Goal: Information Seeking & Learning: Learn about a topic

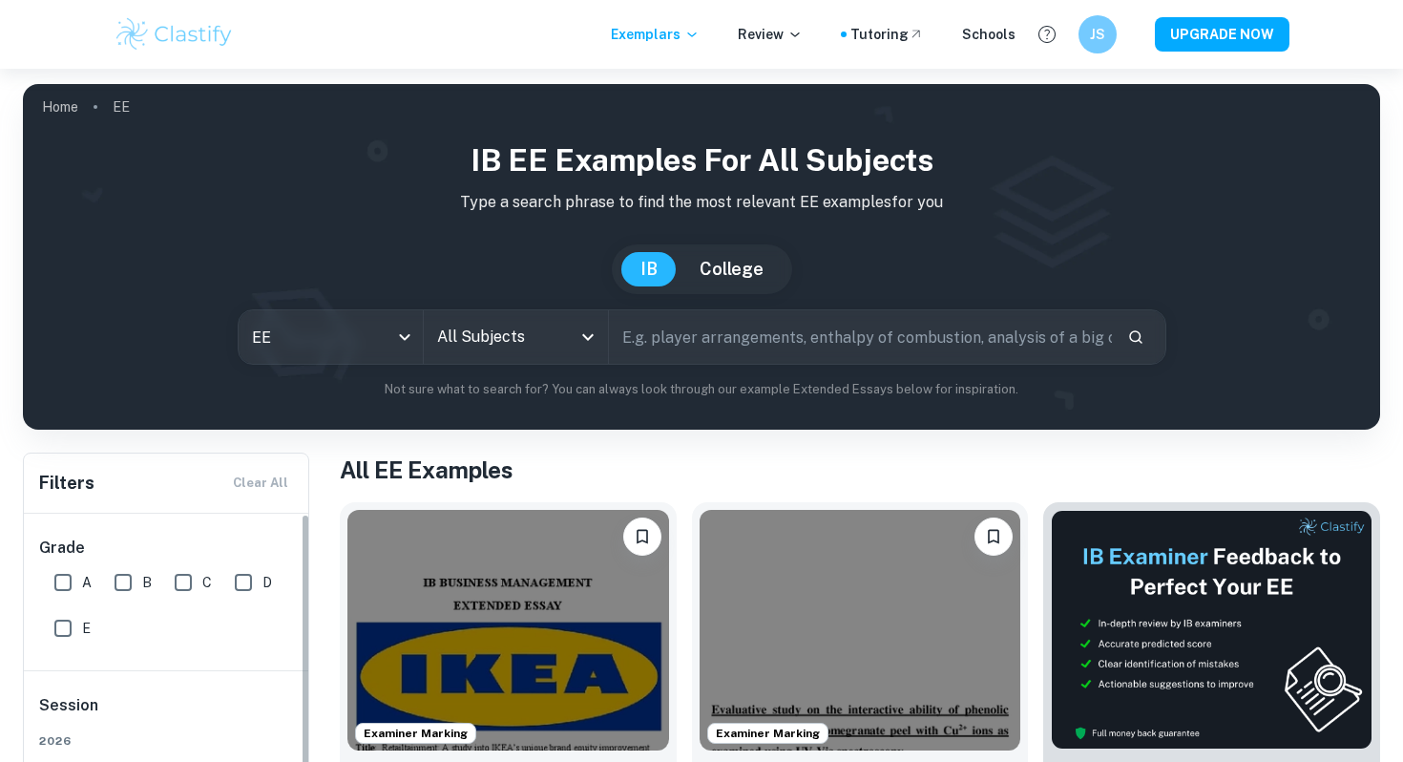
scroll to position [225, 0]
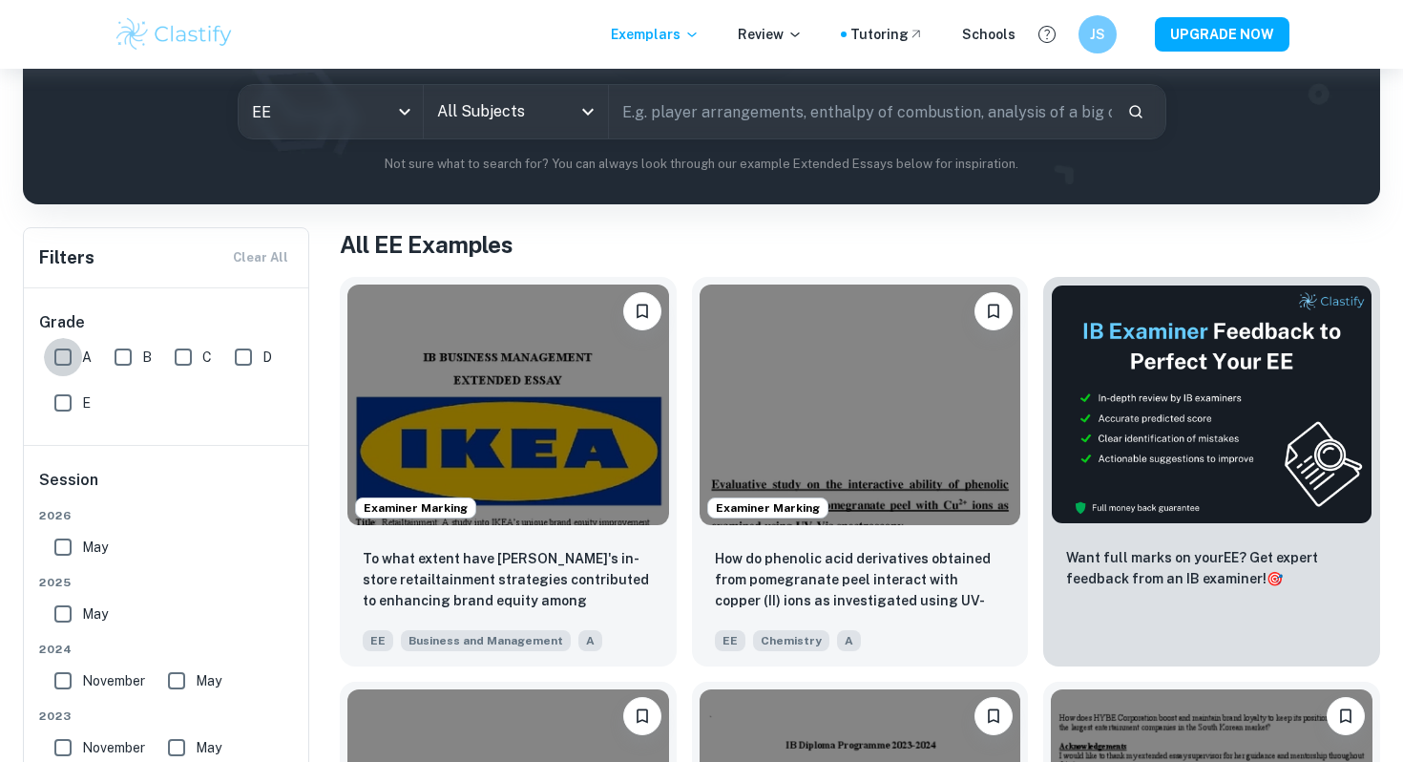
click at [60, 359] on input "A" at bounding box center [63, 357] width 38 height 38
checkbox input "true"
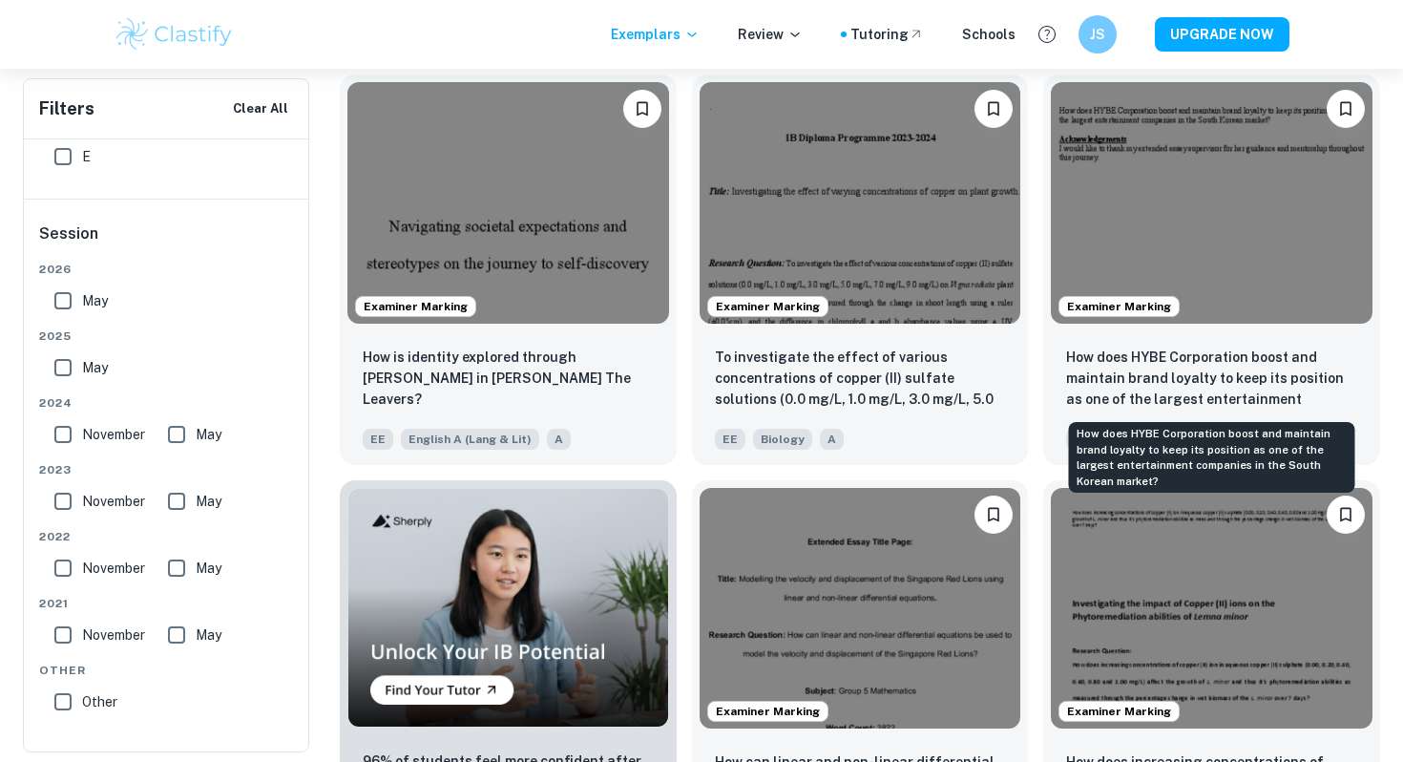
scroll to position [857, 0]
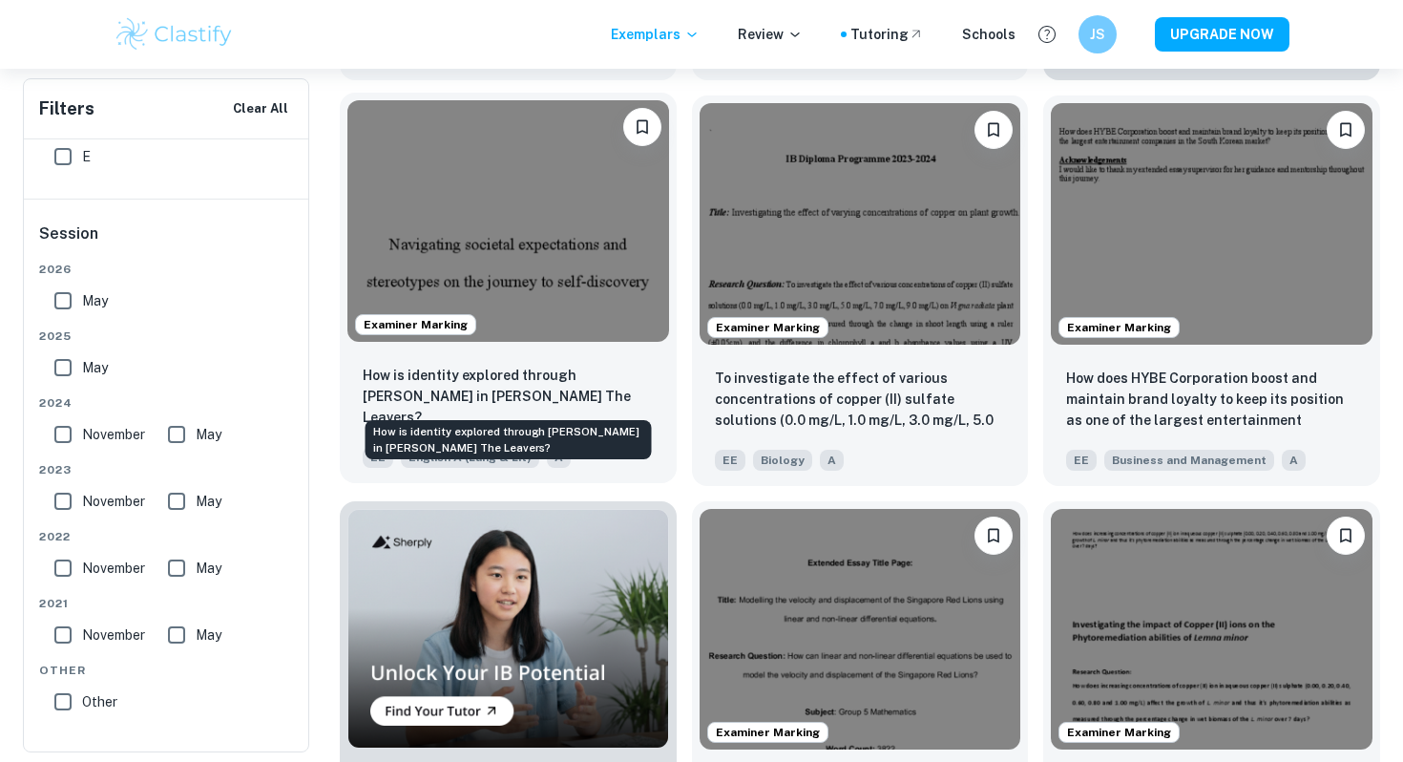
click at [522, 388] on p "How is identity explored through [PERSON_NAME] in [PERSON_NAME] The Leavers?" at bounding box center [508, 396] width 291 height 63
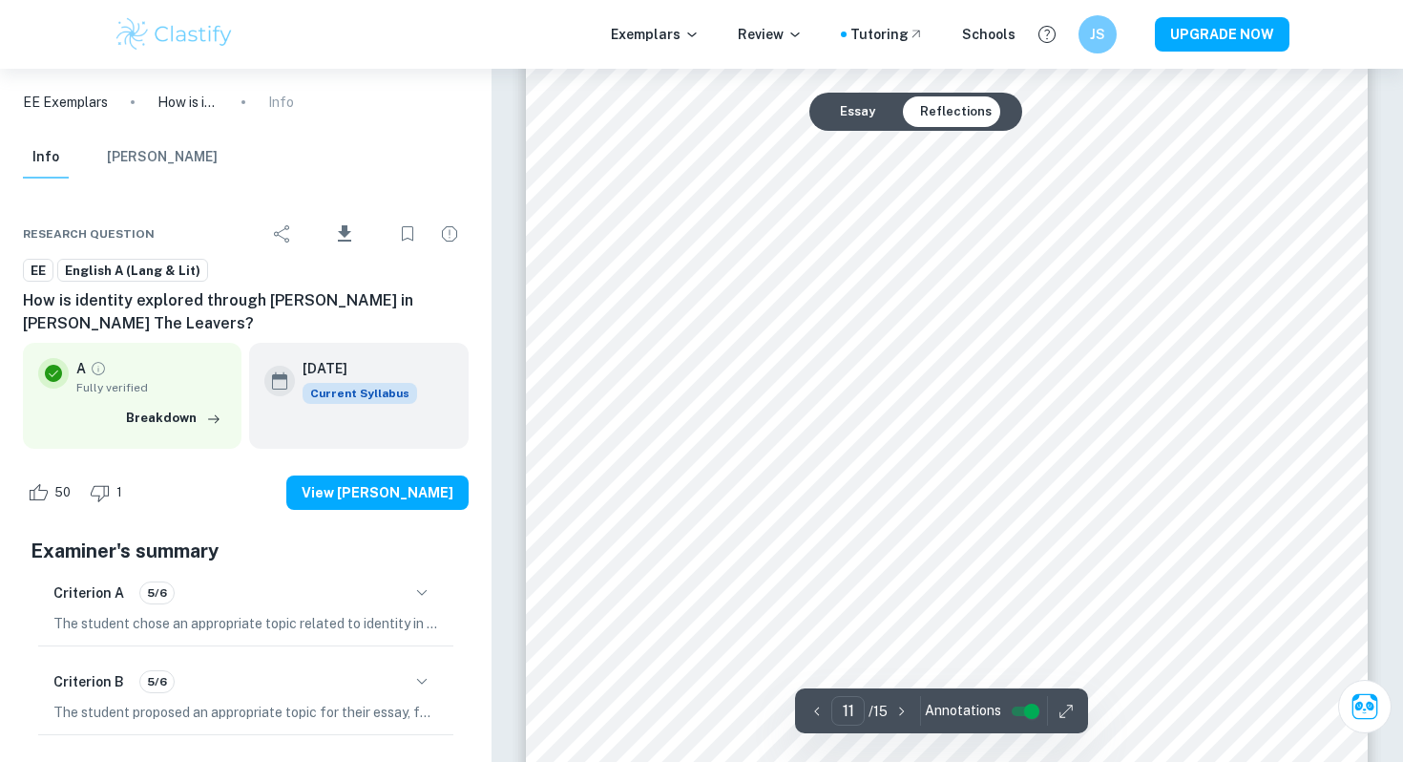
scroll to position [12564, 0]
type input "10"
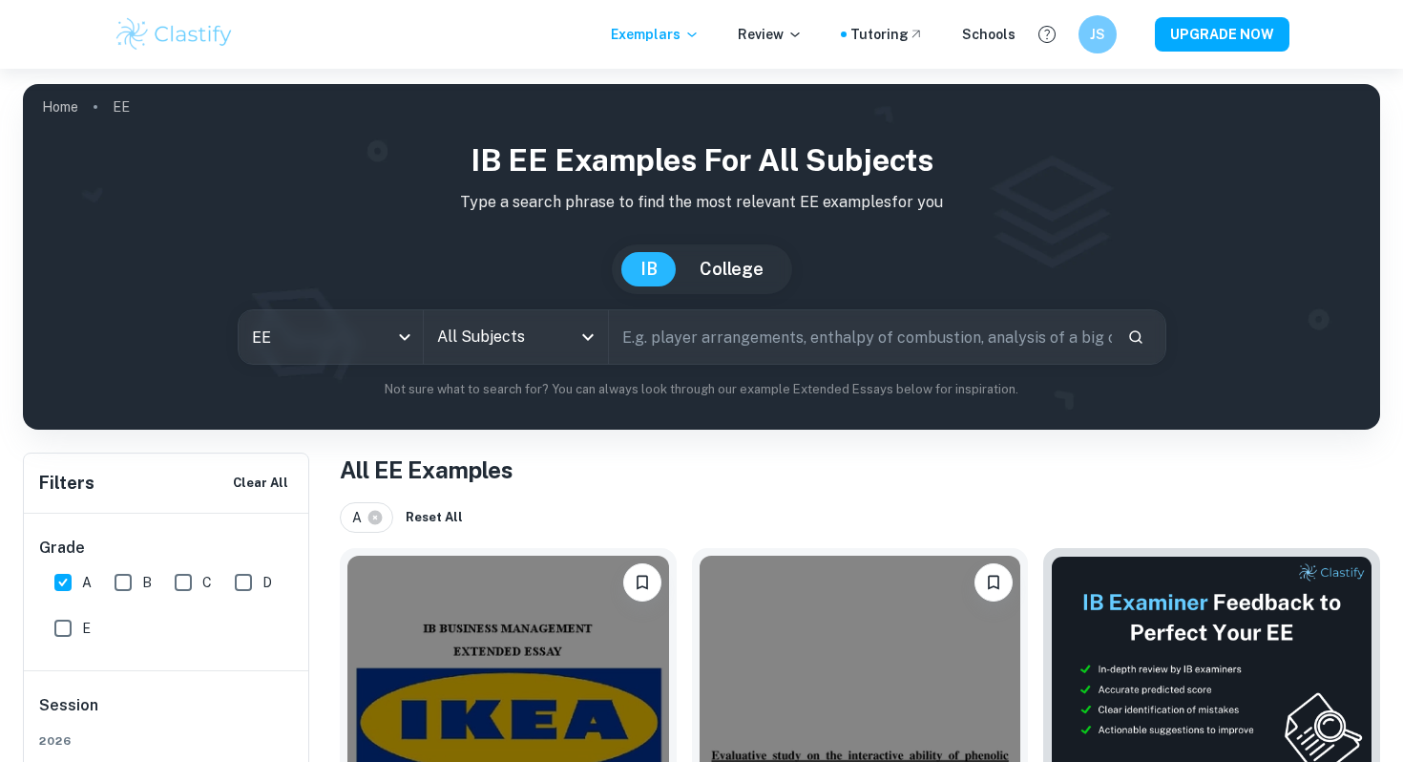
click at [673, 331] on input "text" at bounding box center [860, 336] width 503 height 53
type input "k"
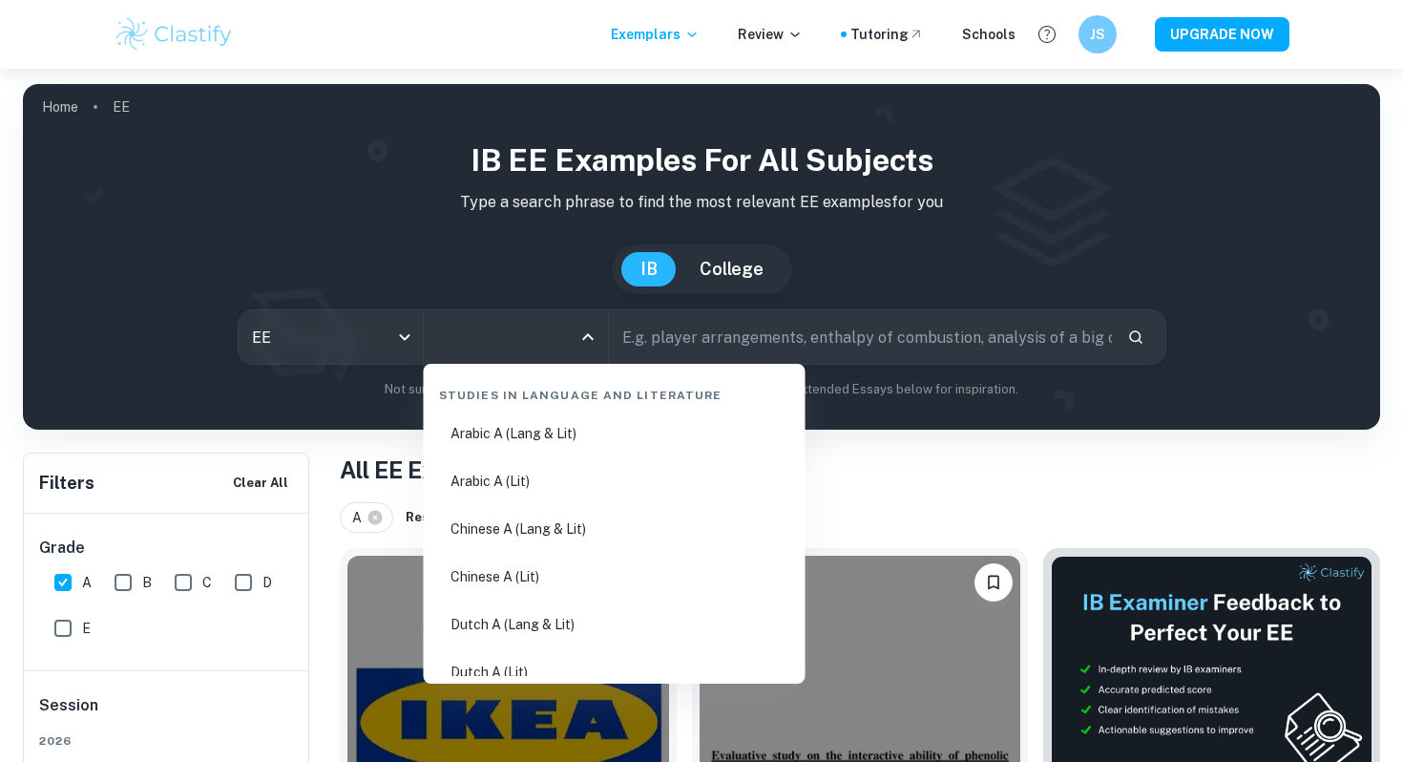
click at [529, 346] on input "All Subjects" at bounding box center [501, 337] width 138 height 36
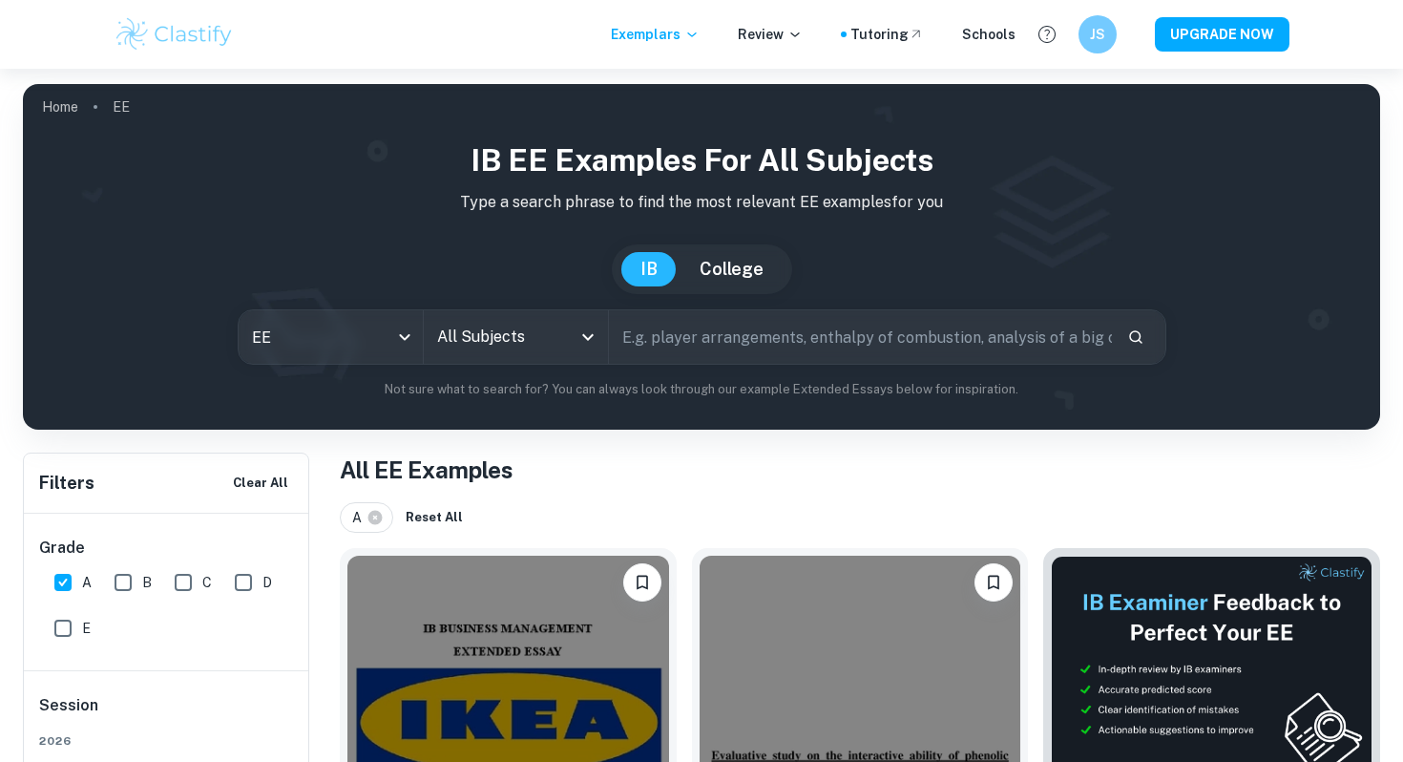
click at [552, 348] on input "All Subjects" at bounding box center [501, 337] width 138 height 36
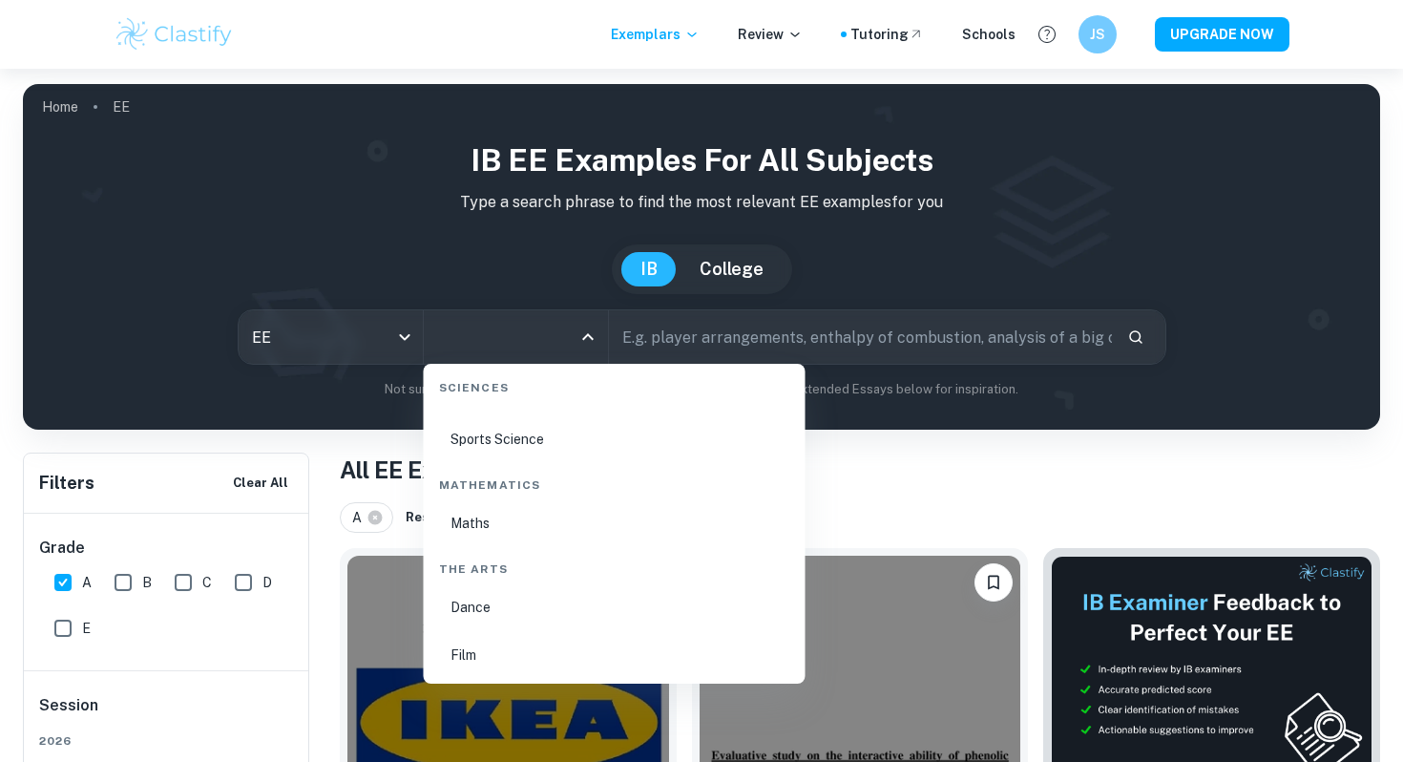
scroll to position [3063, 0]
click at [471, 527] on li "Maths" at bounding box center [614, 522] width 367 height 44
type input "Maths"
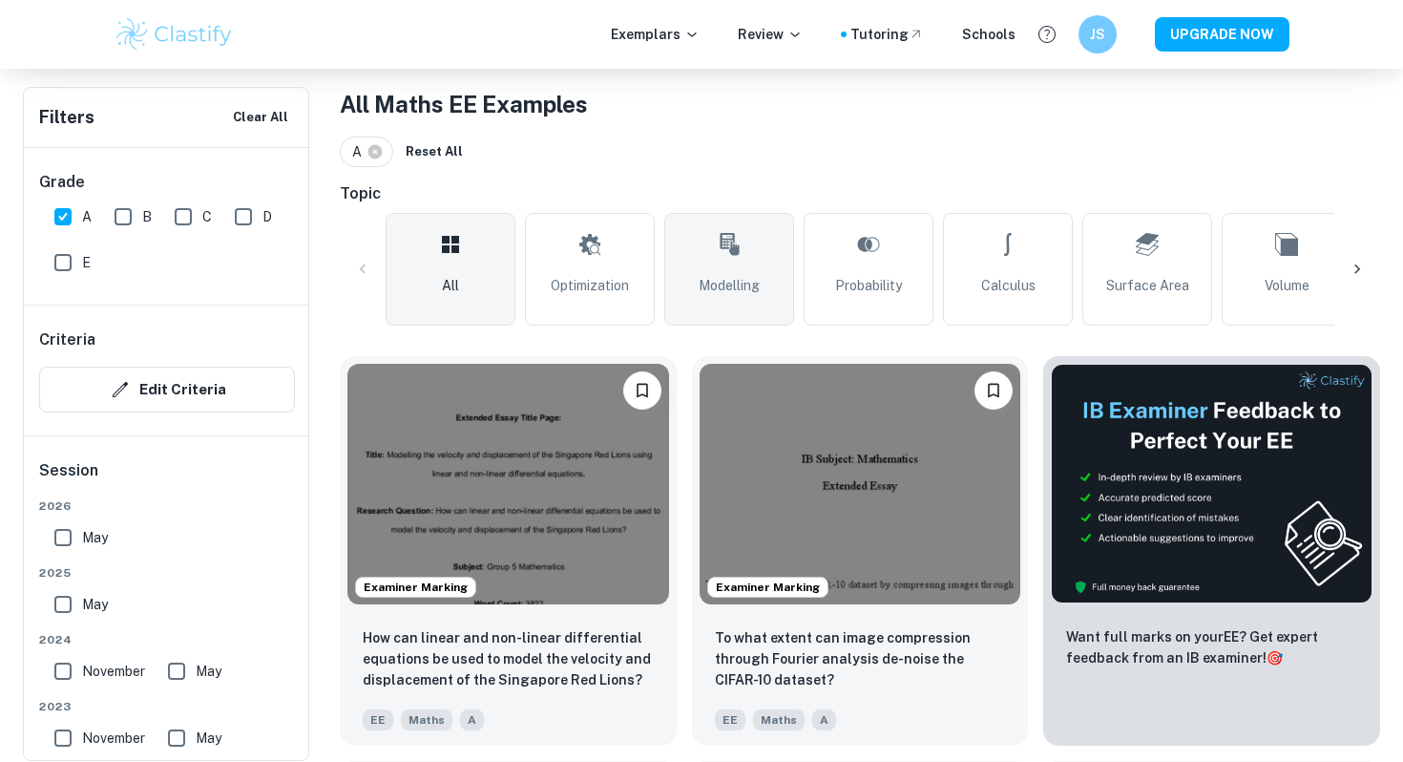
scroll to position [452, 0]
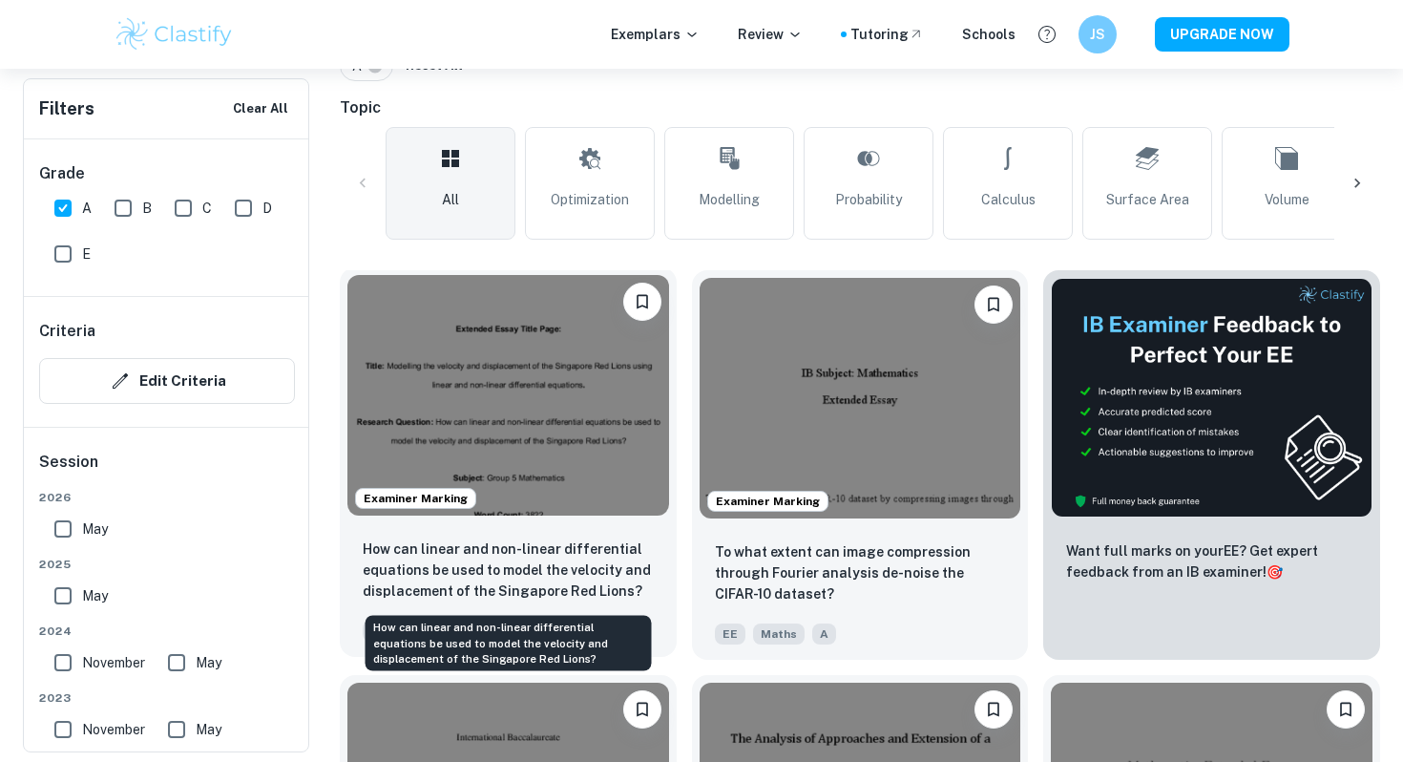
click at [571, 561] on p "How can linear and non-linear differential equations be used to model the veloc…" at bounding box center [508, 569] width 291 height 63
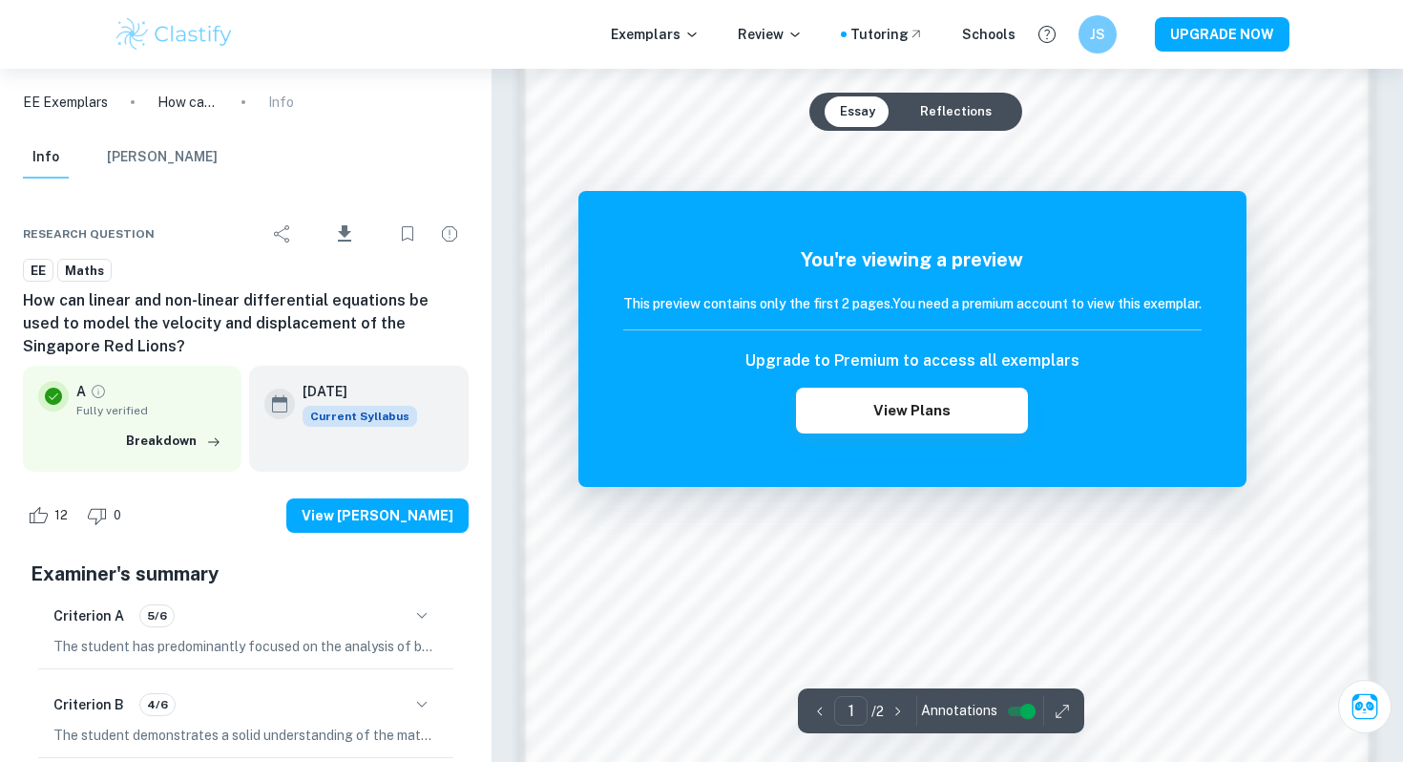
scroll to position [1848, 0]
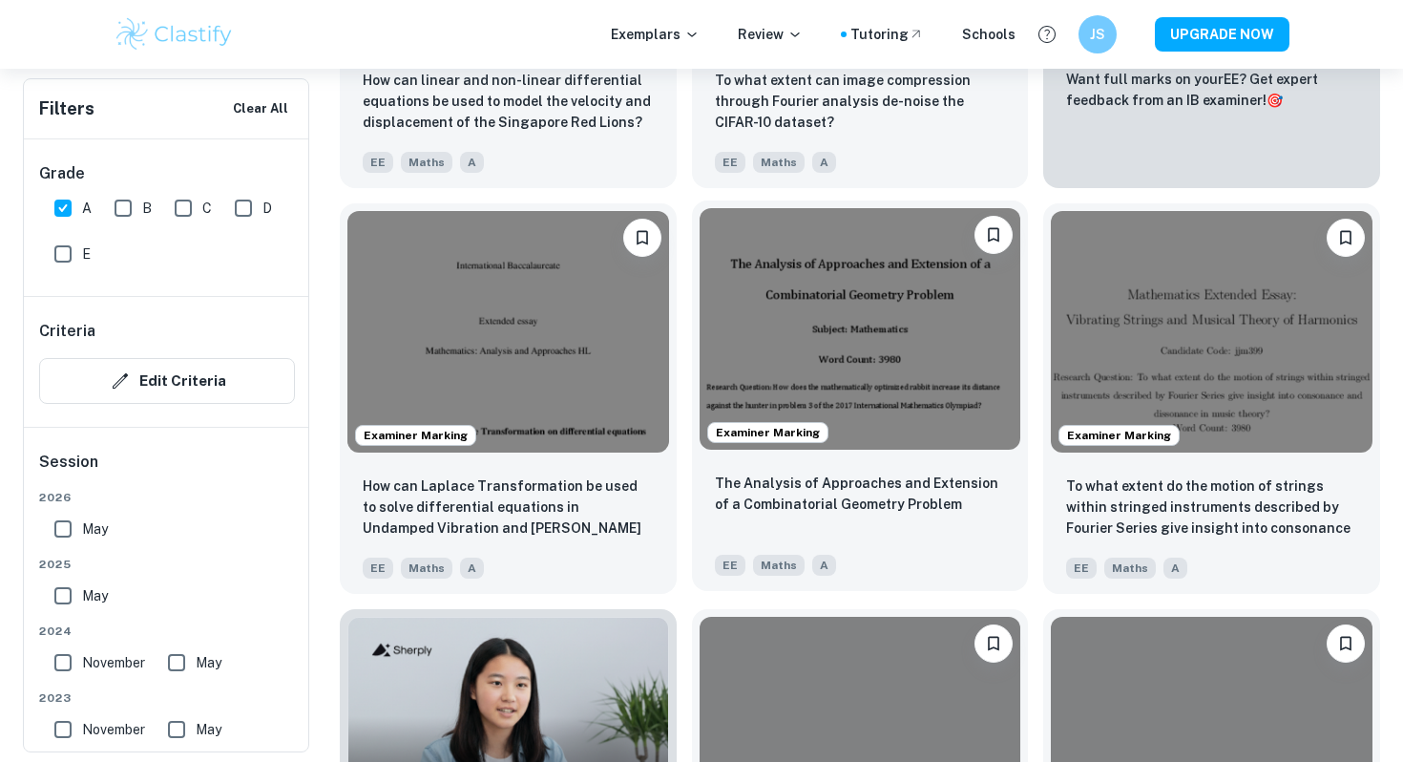
scroll to position [938, 0]
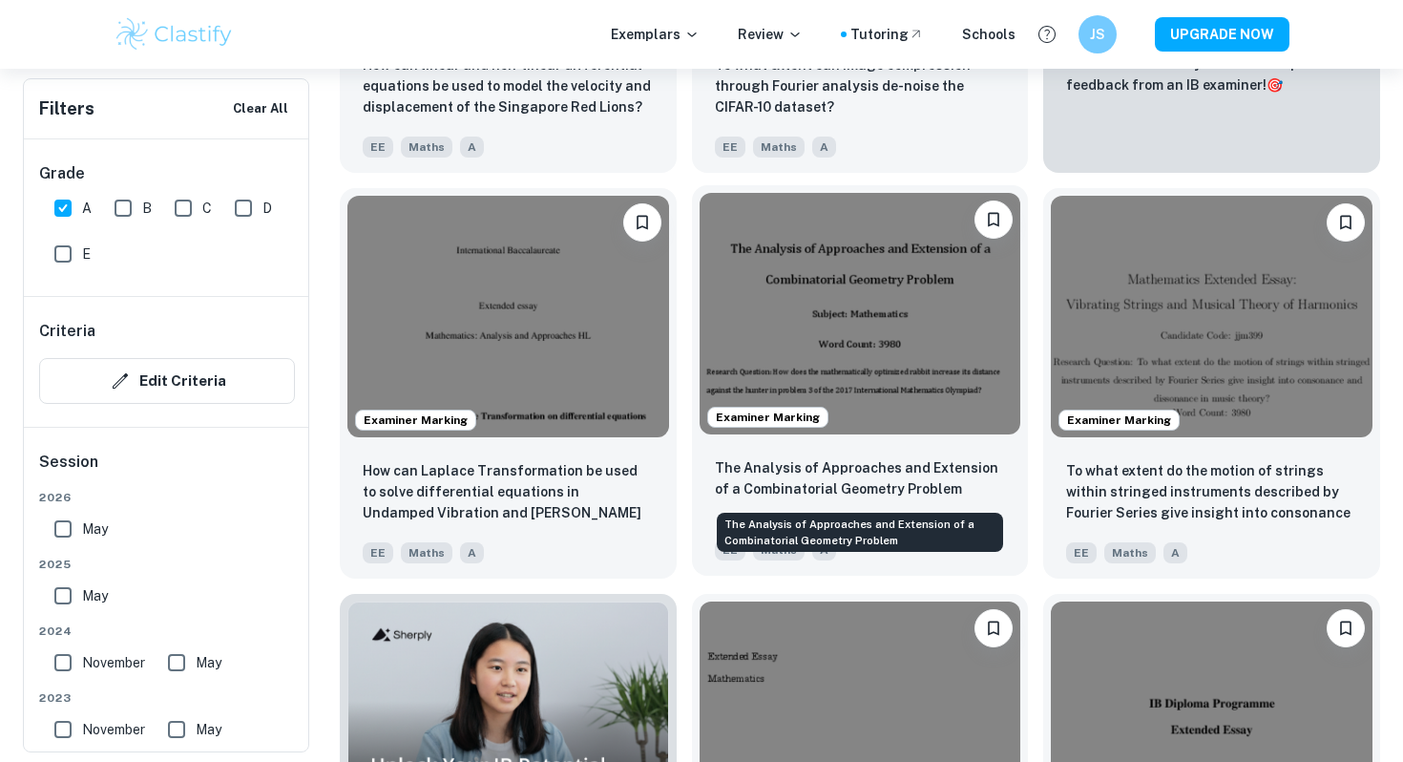
click at [882, 479] on p "The Analysis of Approaches and Extension of a Combinatorial Geometry Problem" at bounding box center [860, 478] width 291 height 42
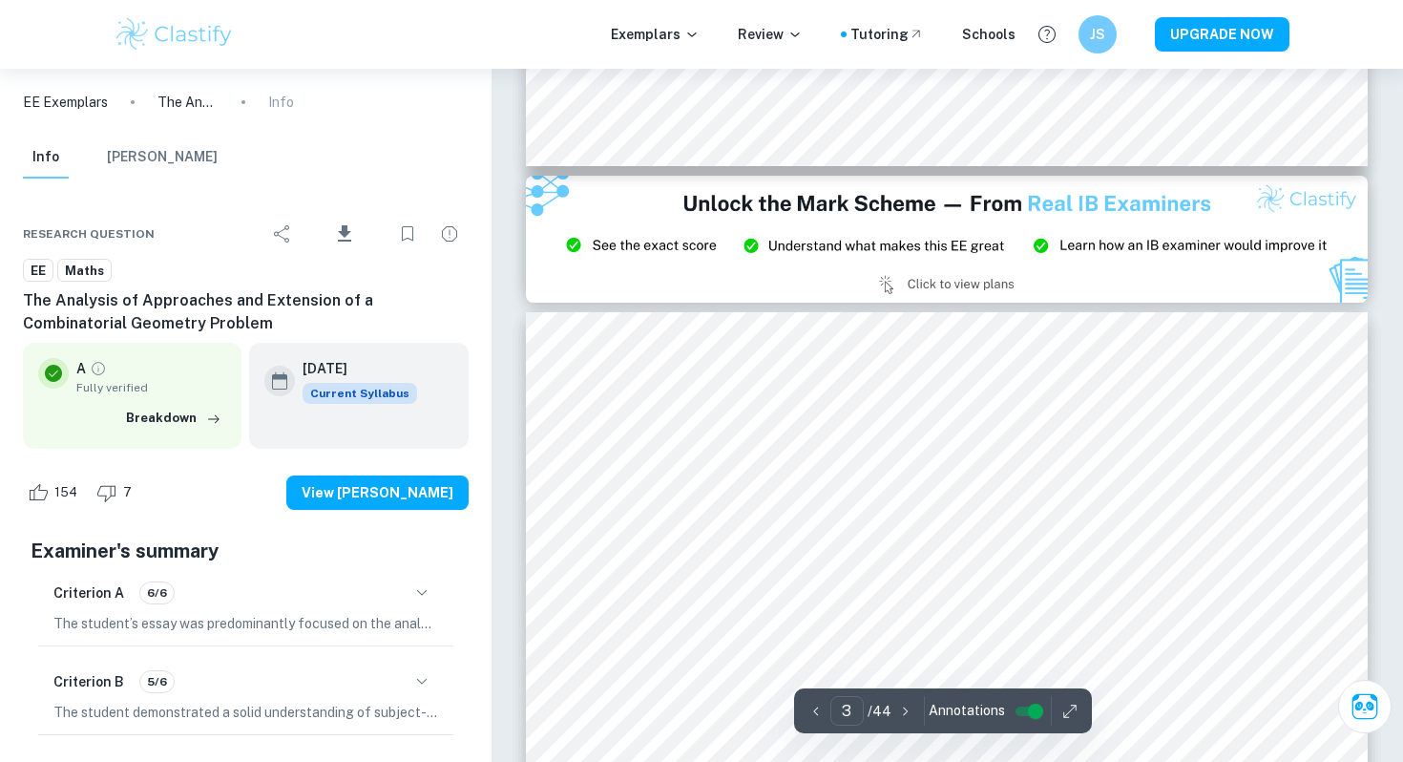
scroll to position [2243, 0]
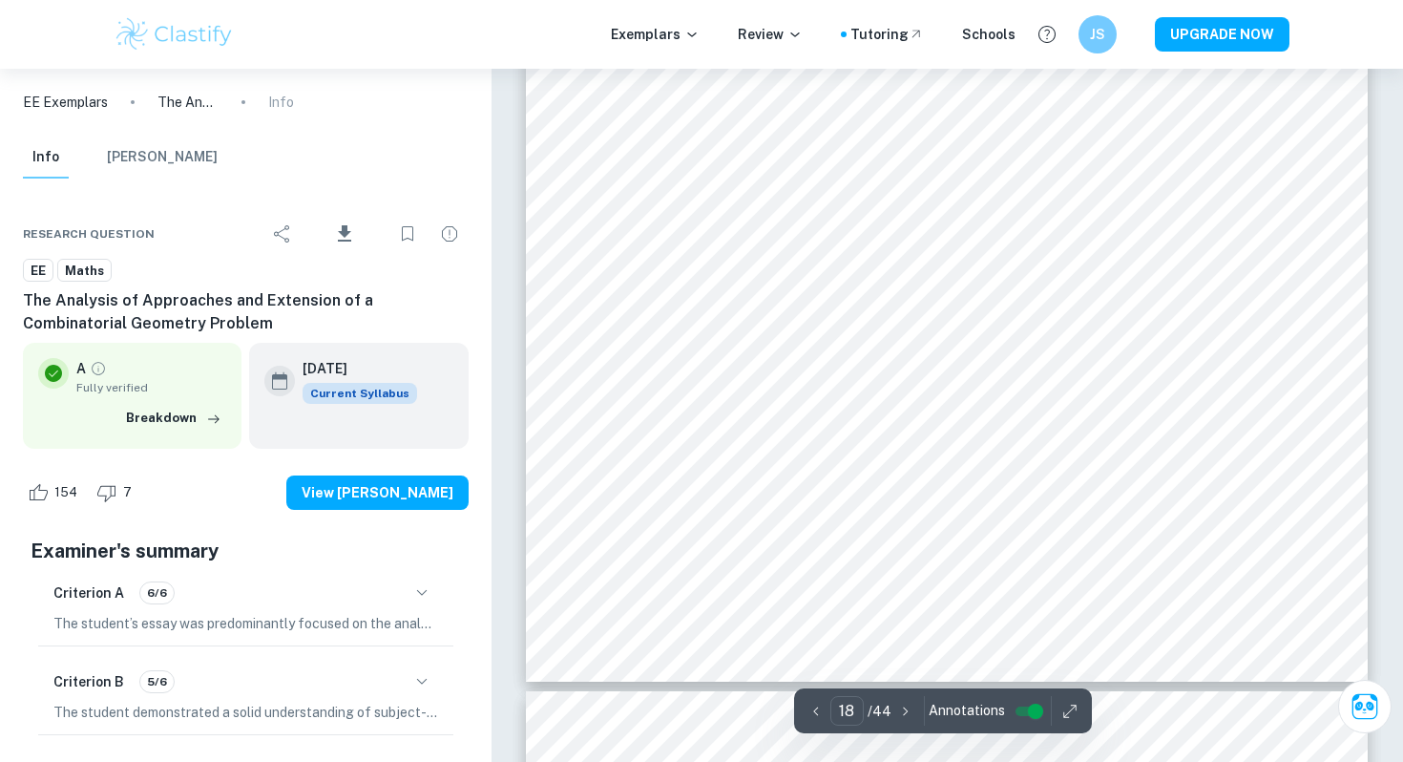
type input "19"
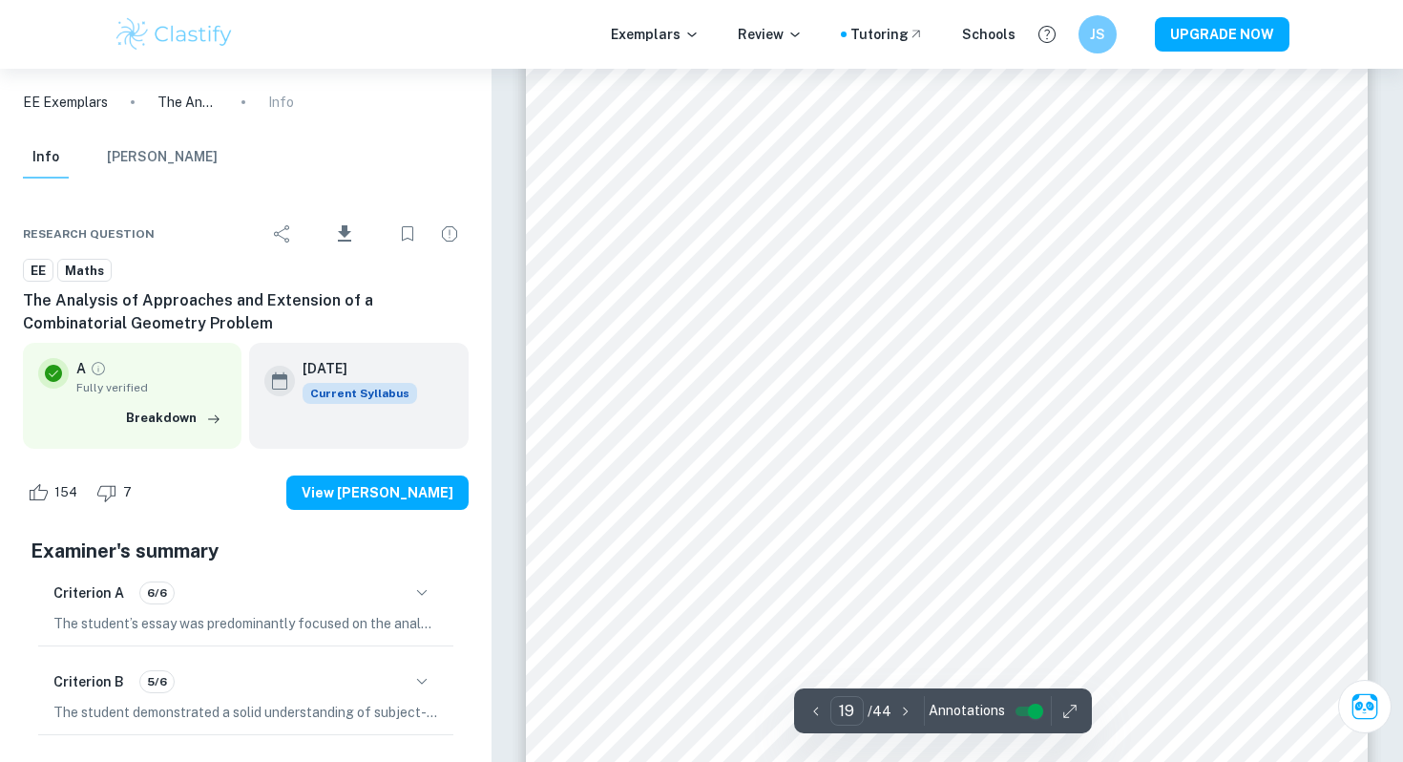
scroll to position [20425, 0]
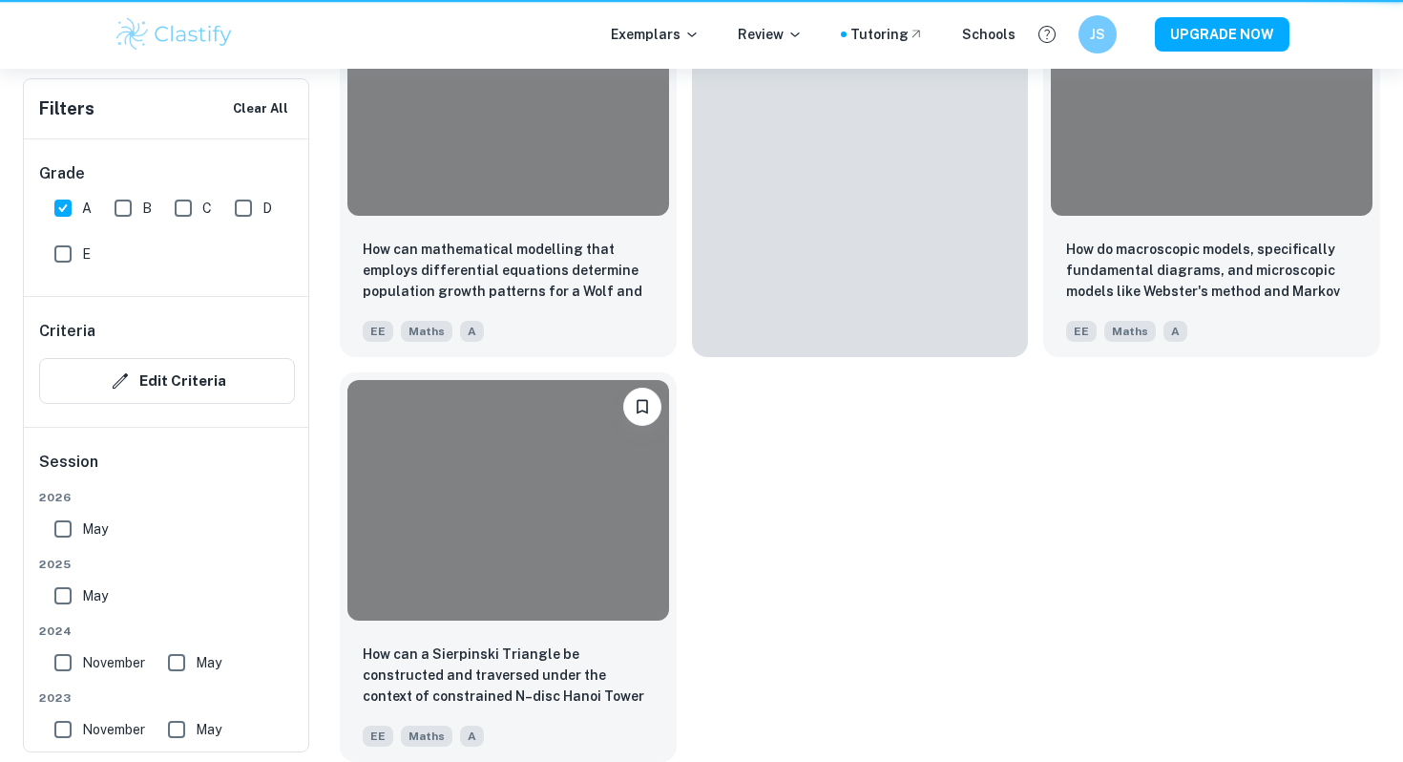
scroll to position [938, 0]
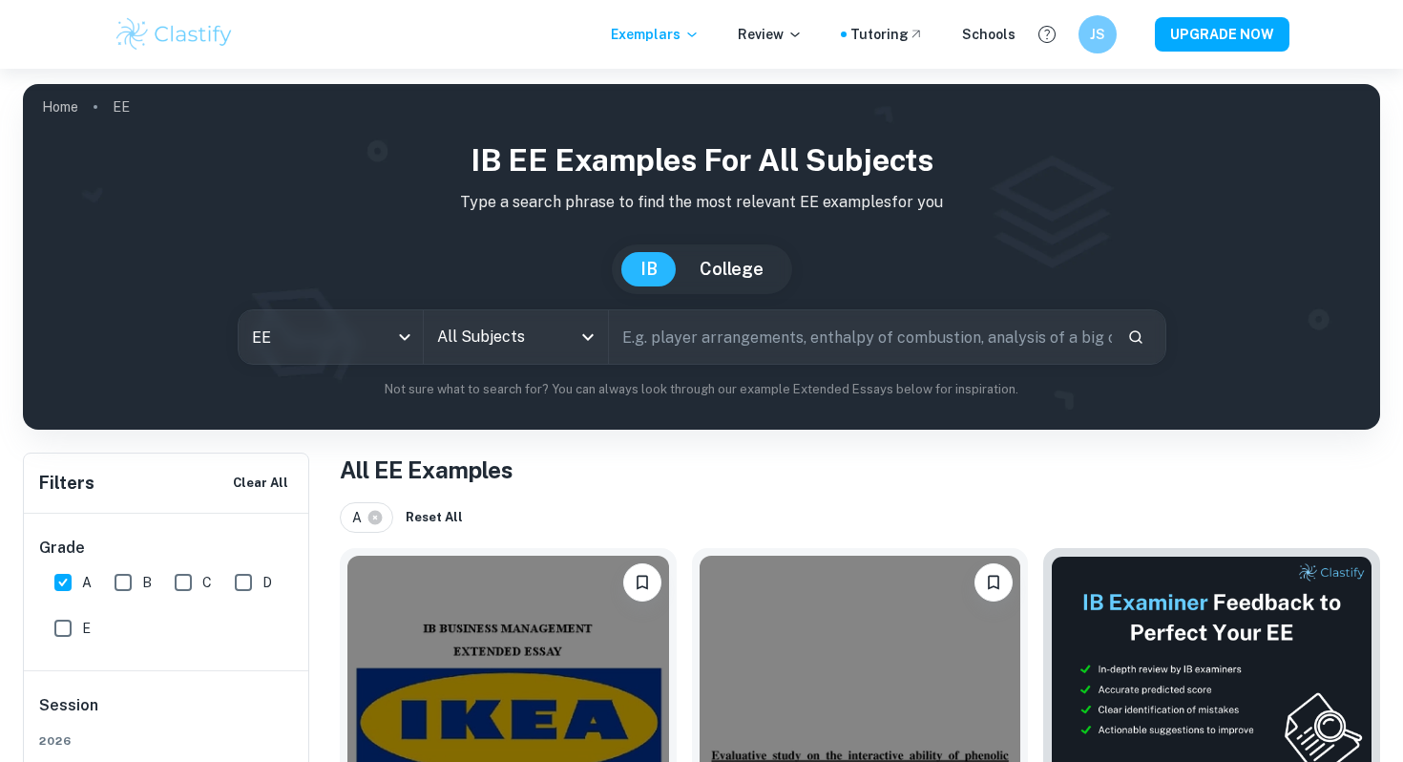
click at [589, 340] on icon "Open" at bounding box center [588, 337] width 23 height 23
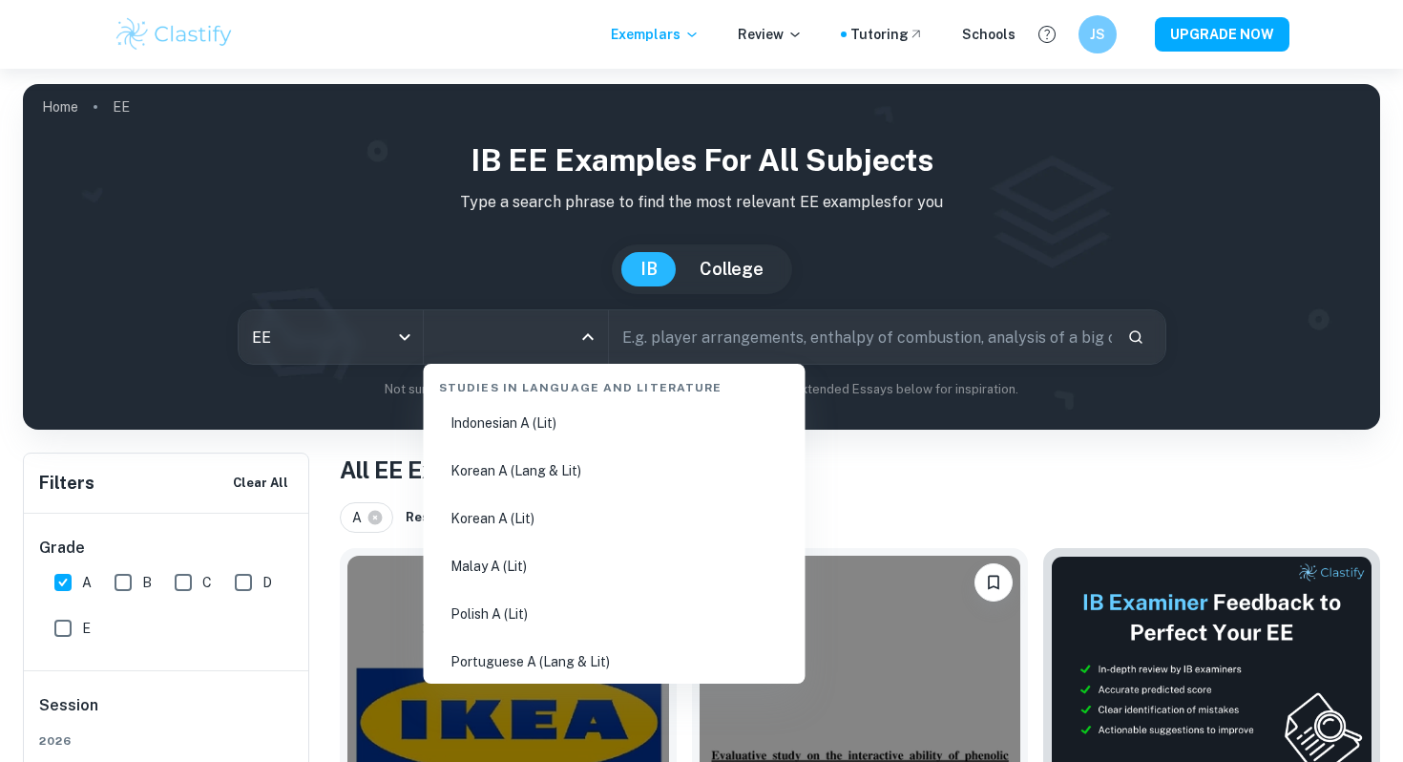
scroll to position [639, 0]
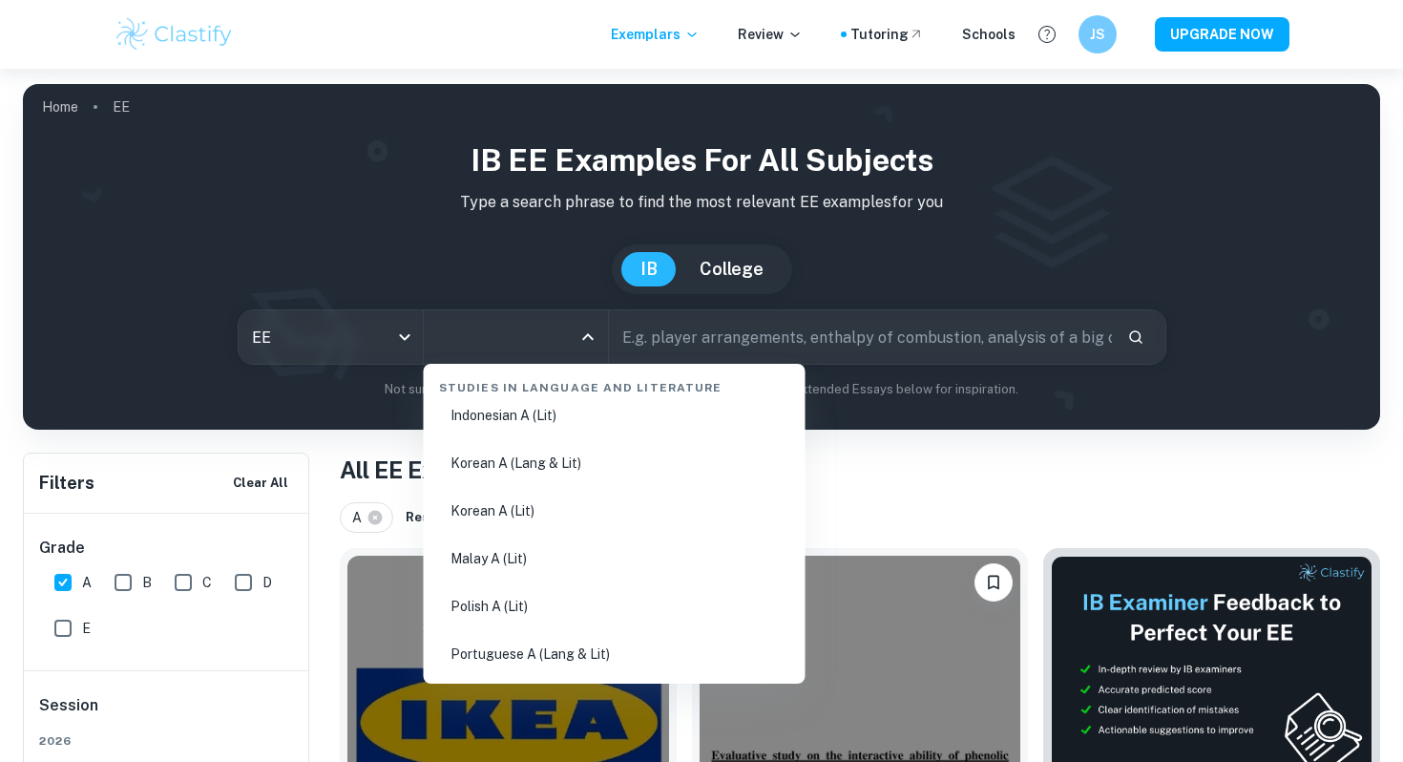
click at [549, 473] on li "Korean A (Lang & Lit)" at bounding box center [614, 463] width 367 height 44
type input "Korean A (Lang & Lit)"
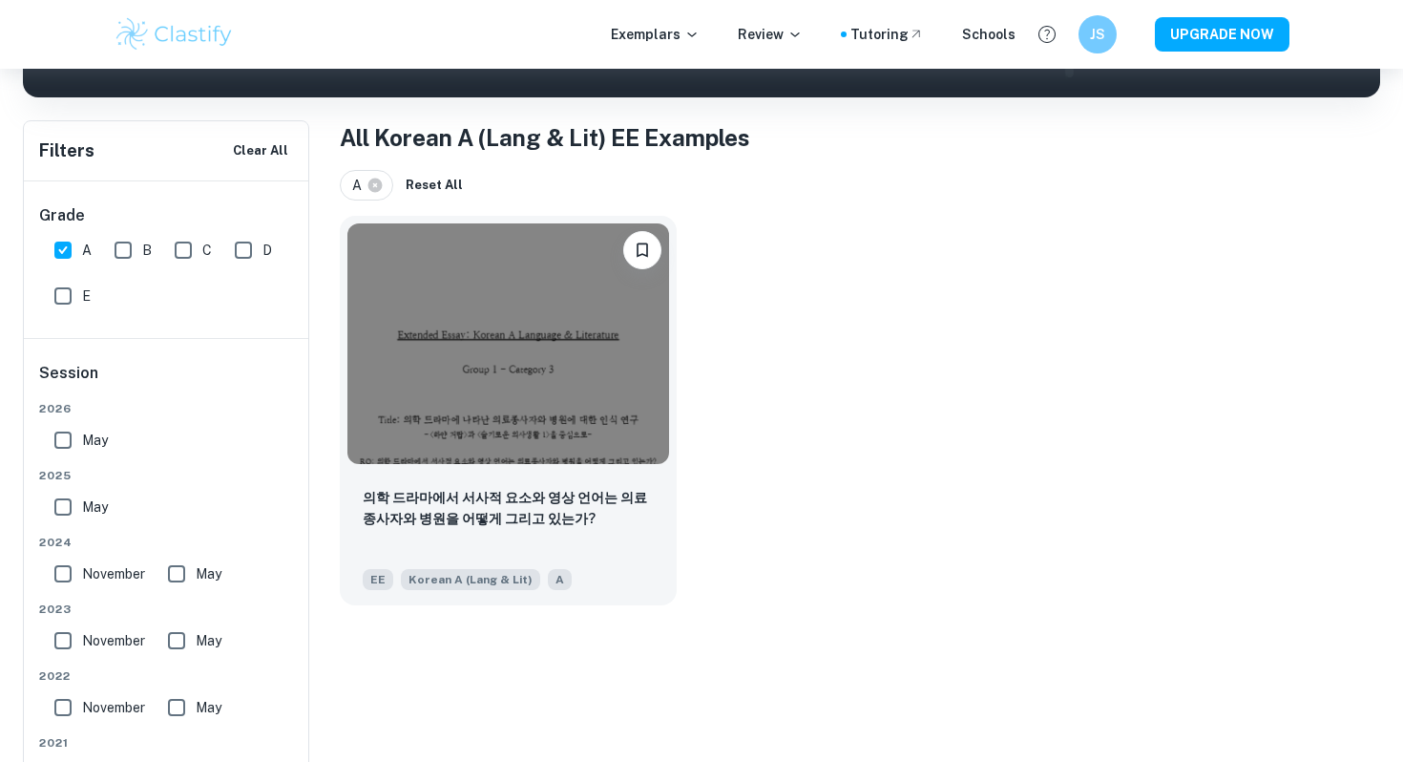
scroll to position [335, 0]
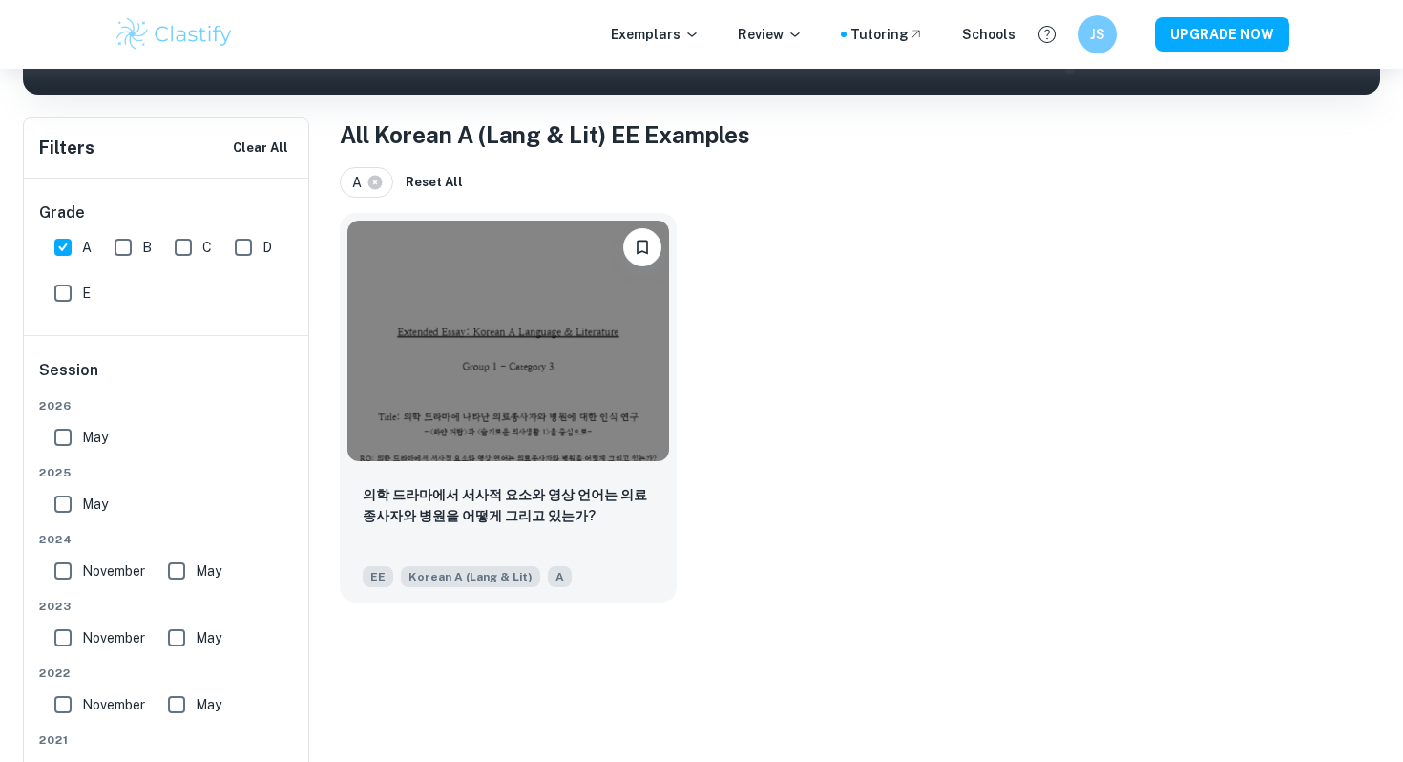
click at [549, 473] on div "의학 드라마에서 서사적 요소와 영상 언어는 의료종사자와 병원을 어떻게 그리고 있는가? EE Korean A ([PERSON_NAME] & Li…" at bounding box center [508, 536] width 337 height 134
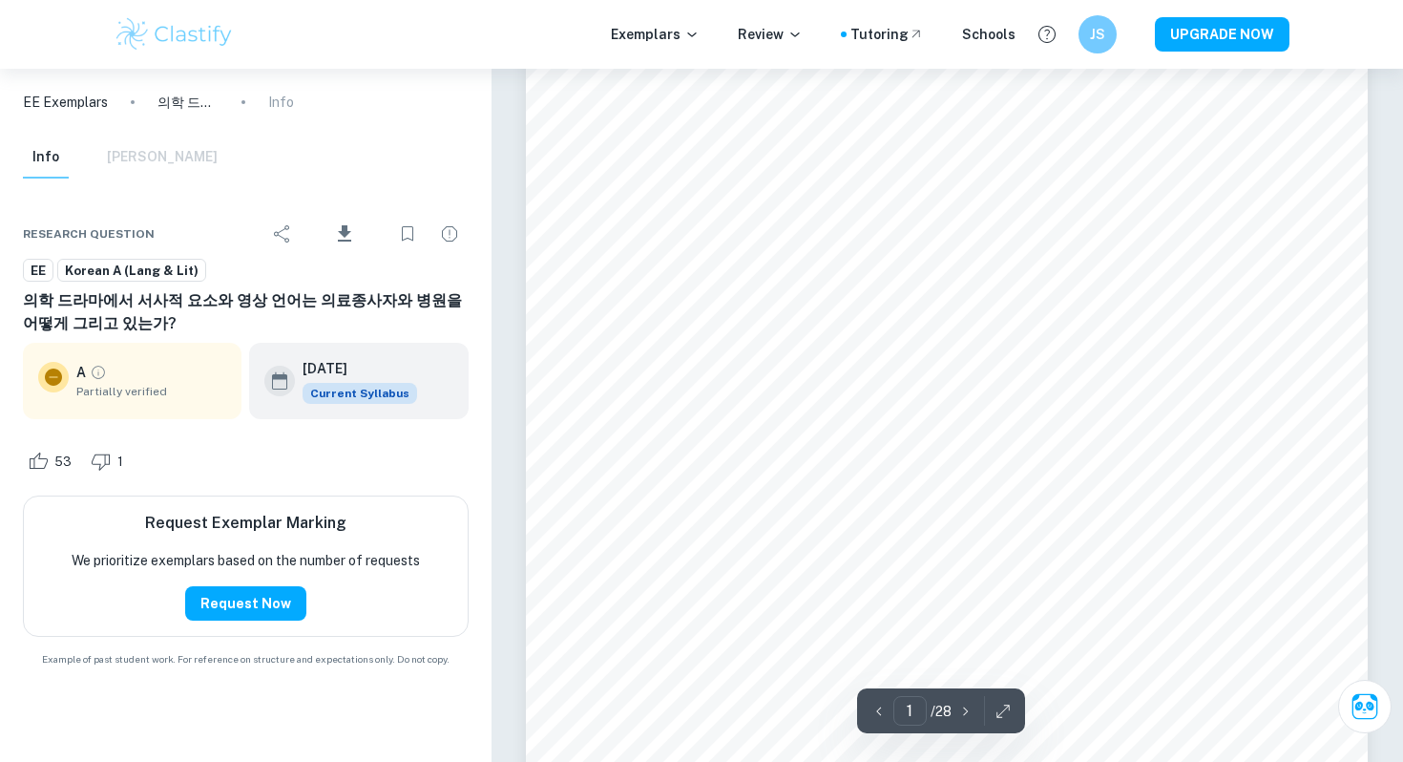
scroll to position [268, 0]
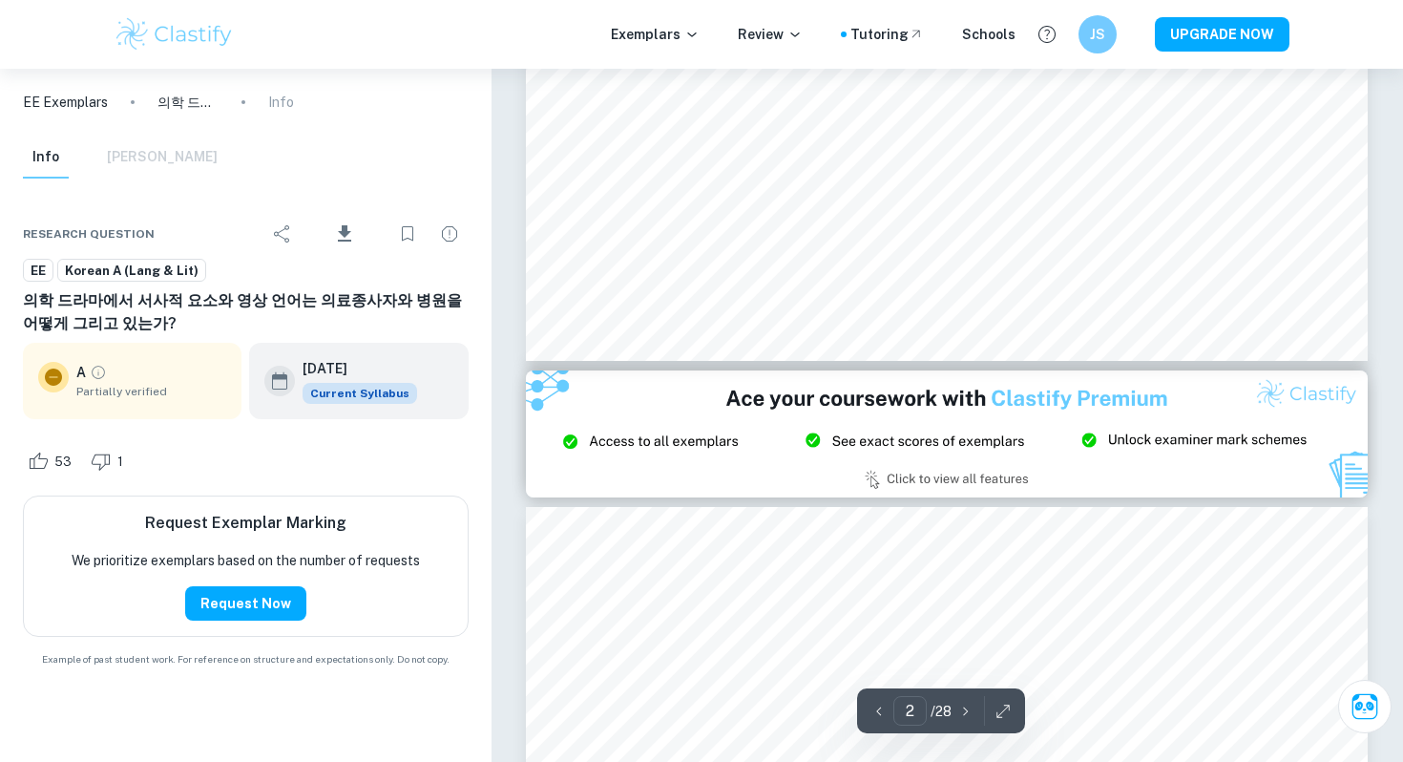
type input "3"
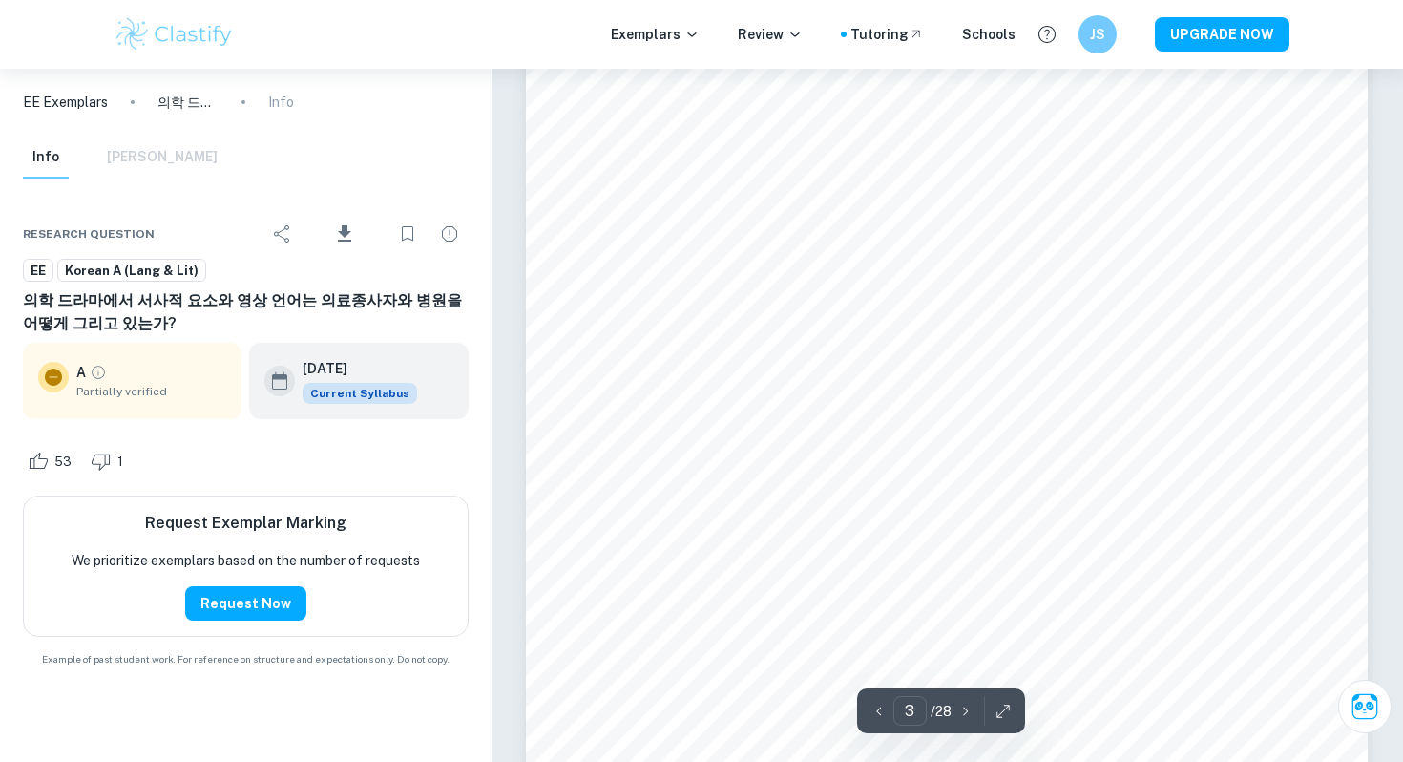
scroll to position [2848, 0]
